Goal: Information Seeking & Learning: Learn about a topic

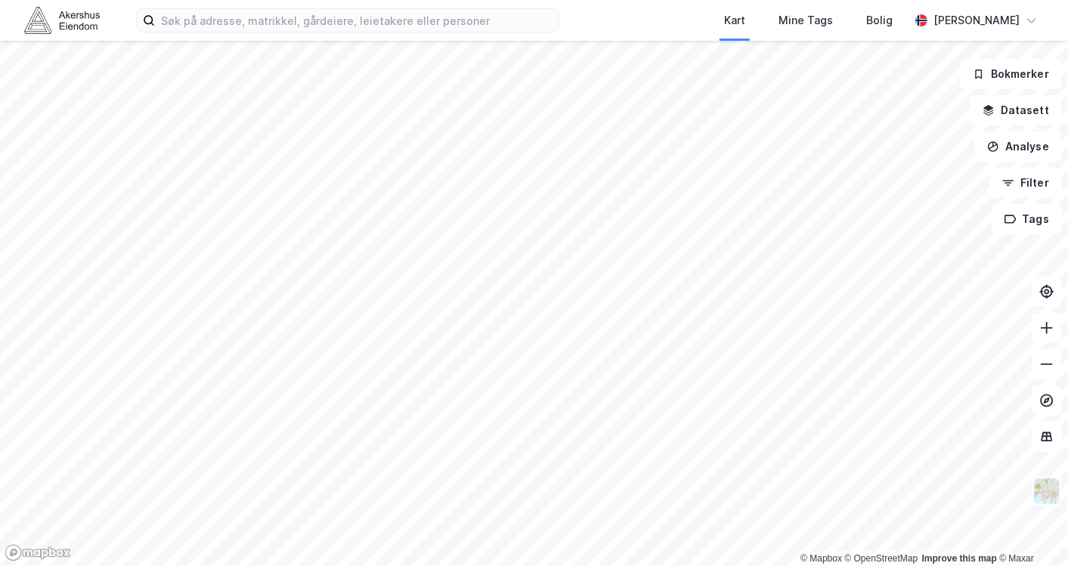
click at [371, 2] on div "Kart Mine Tags Bolig [PERSON_NAME]" at bounding box center [534, 20] width 1068 height 41
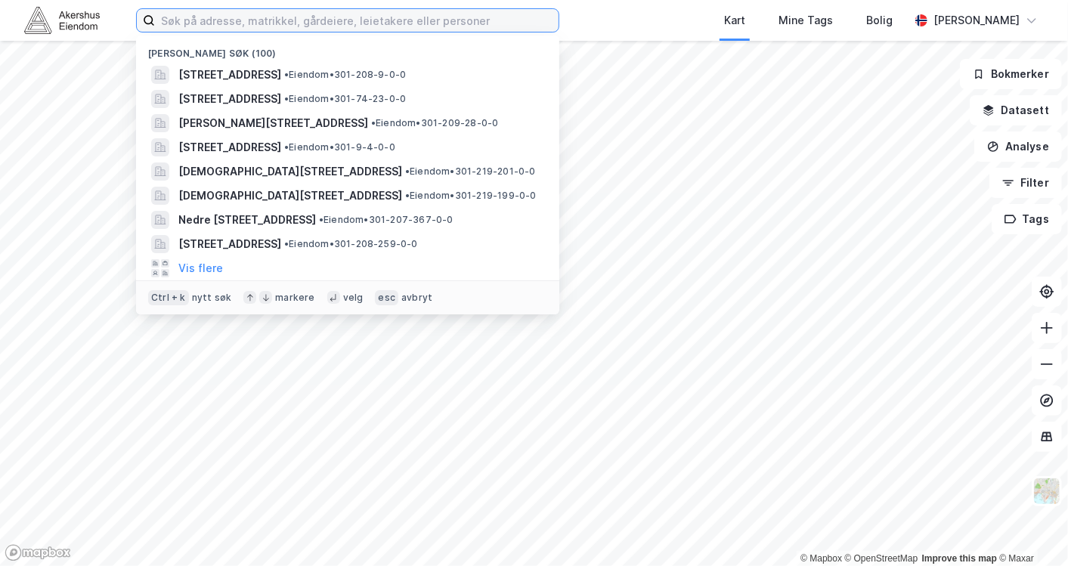
click at [369, 9] on input at bounding box center [356, 20] width 403 height 23
paste input "[STREET_ADDRESS]"
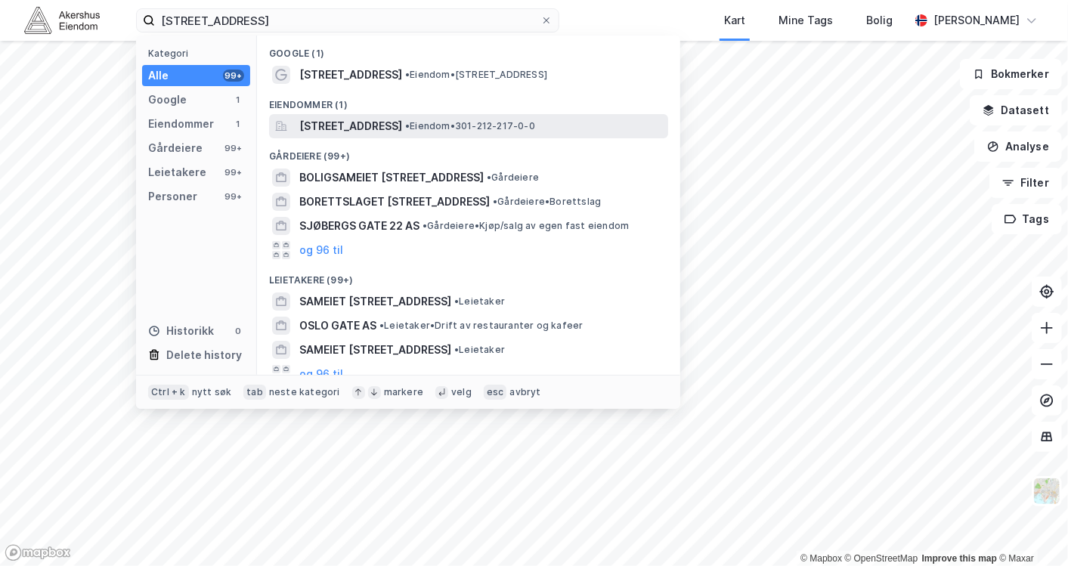
click at [402, 128] on span "[STREET_ADDRESS]" at bounding box center [350, 126] width 103 height 18
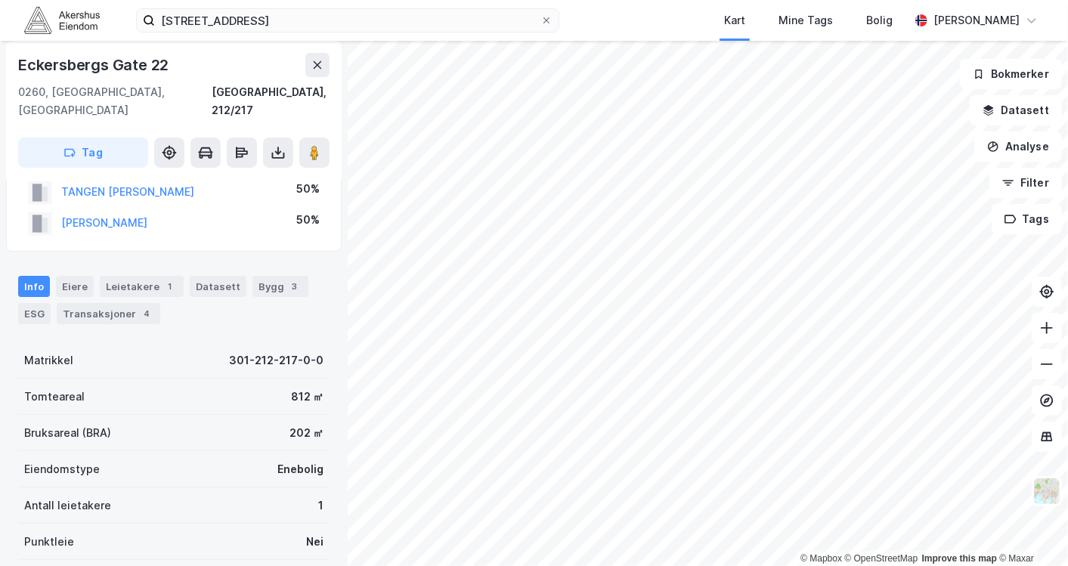
scroll to position [47, 0]
click at [142, 275] on div "Leietakere 1" at bounding box center [142, 285] width 84 height 21
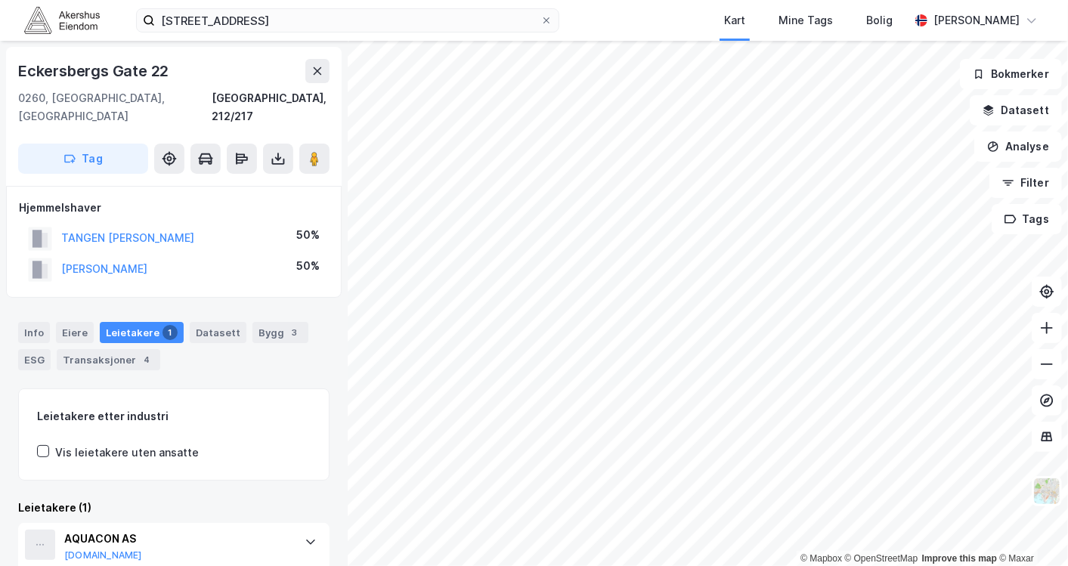
scroll to position [36, 0]
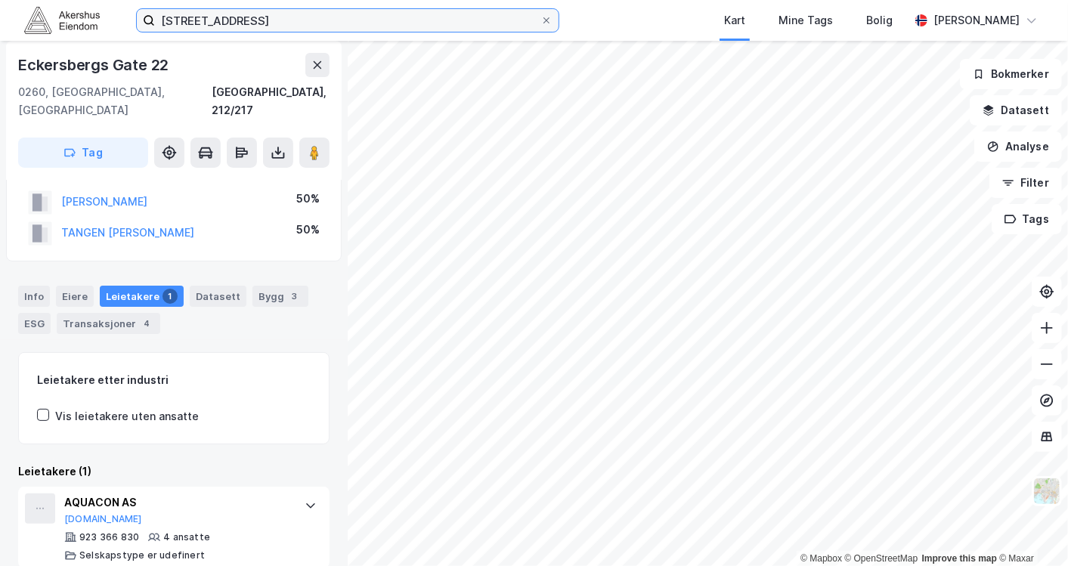
click at [345, 13] on input "[STREET_ADDRESS]" at bounding box center [347, 20] width 385 height 23
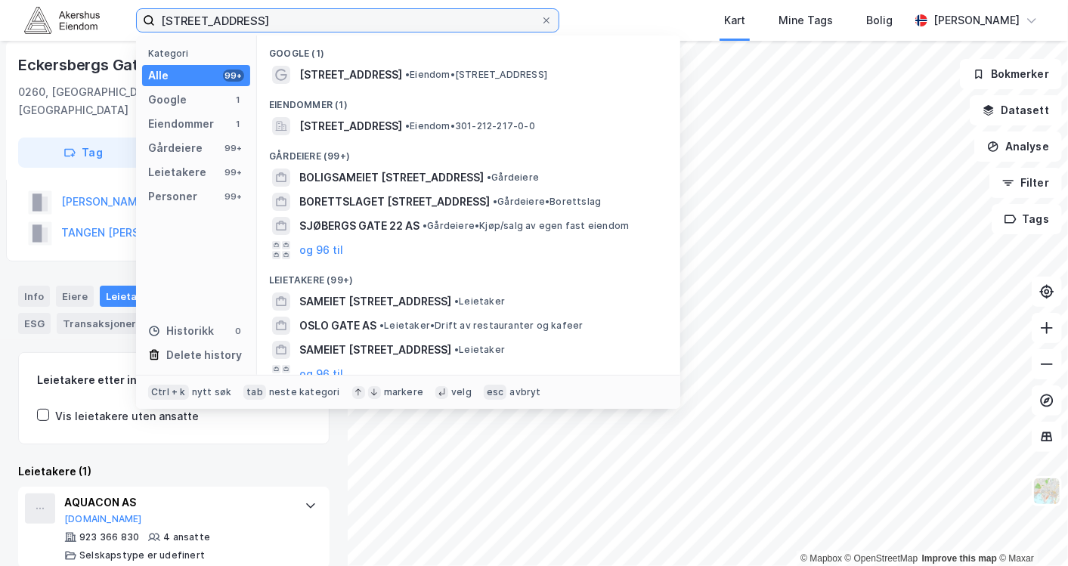
click at [345, 13] on input "[STREET_ADDRESS]" at bounding box center [347, 20] width 385 height 23
paste input "[STREET_ADDRESS]"
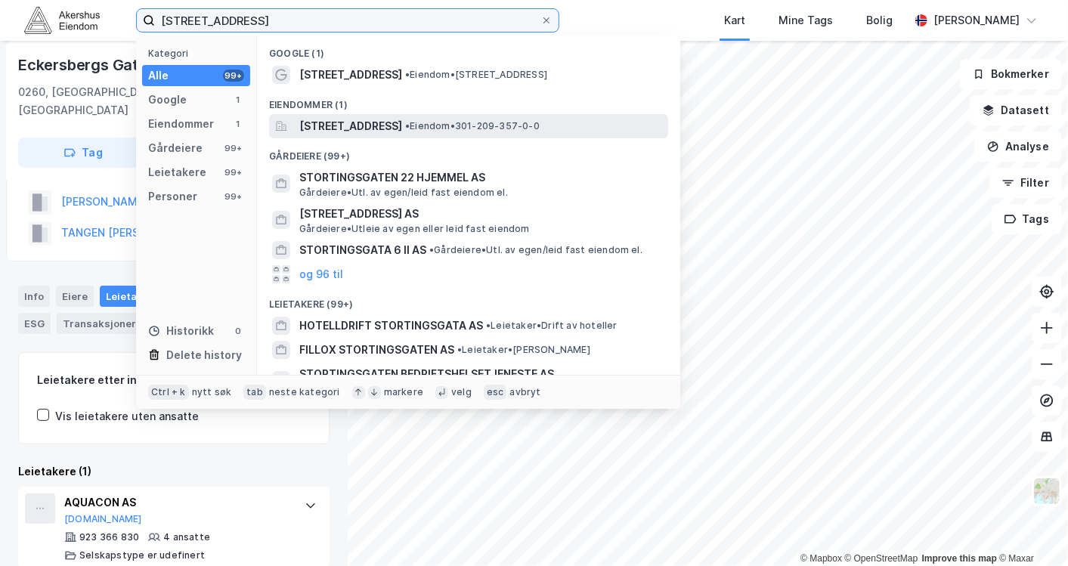
type input "[STREET_ADDRESS]"
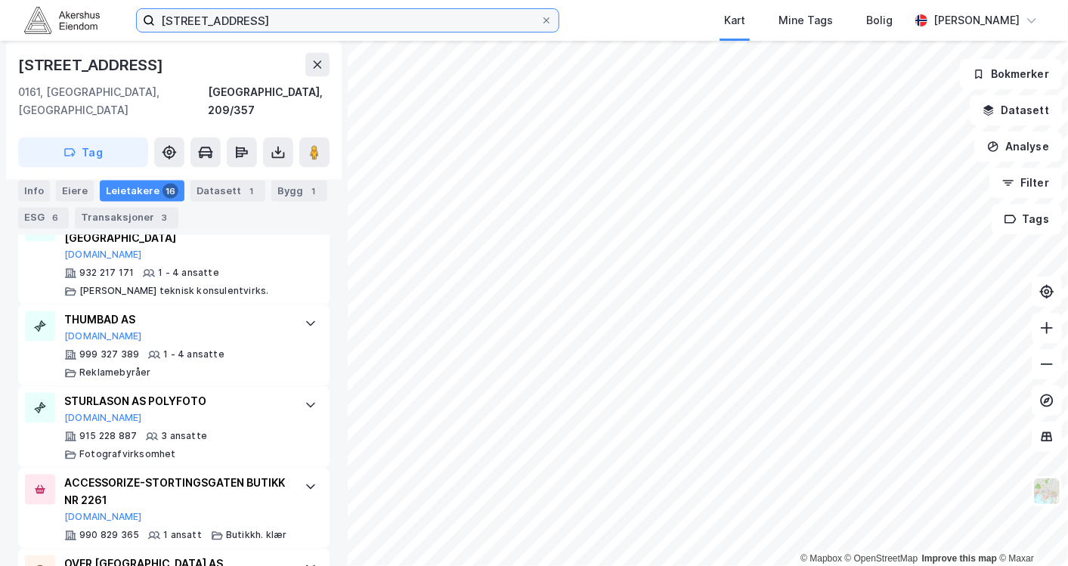
scroll to position [1482, 0]
